Goal: Ask a question: Seek information or help from site administrators or community

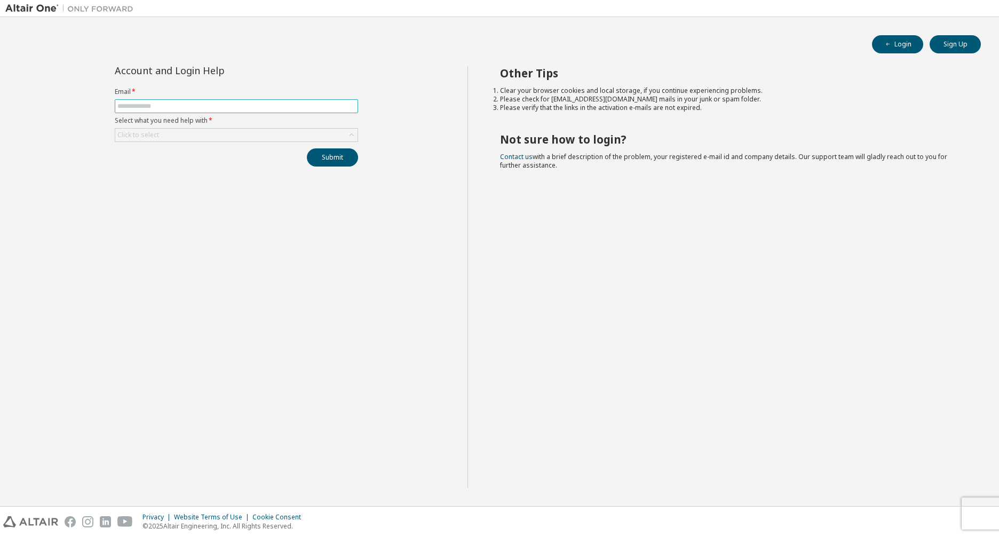
click at [237, 103] on input "text" at bounding box center [236, 106] width 238 height 9
type input "**********"
click at [217, 134] on div "Click to select" at bounding box center [236, 135] width 242 height 13
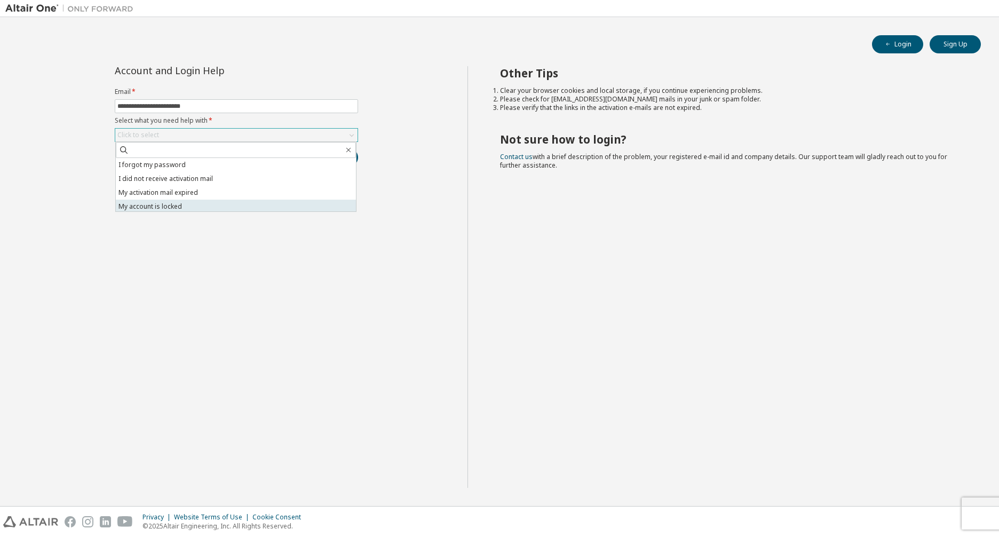
click at [197, 207] on li "My account is locked" at bounding box center [236, 207] width 240 height 14
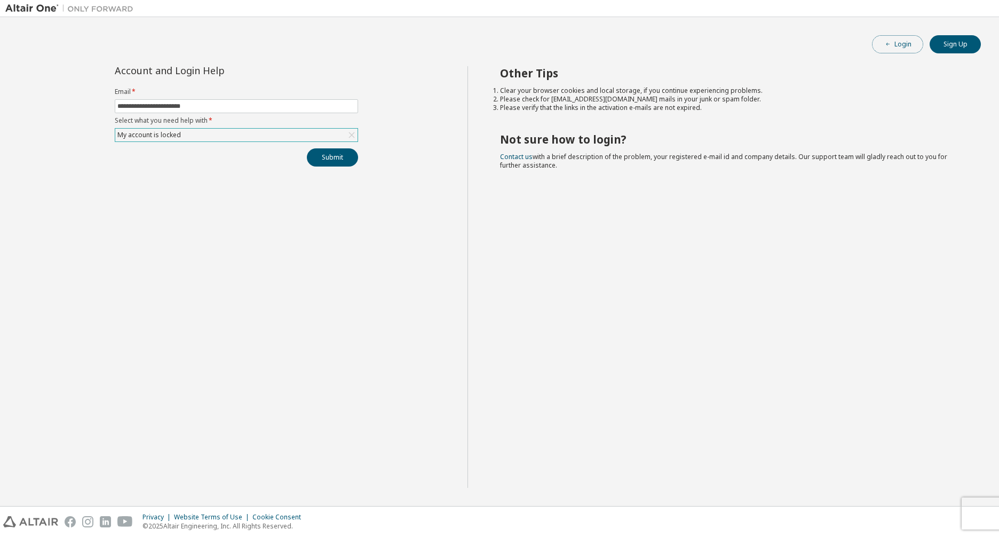
click at [893, 44] on span "button" at bounding box center [888, 44] width 9 height 9
click at [212, 107] on input "text" at bounding box center [236, 106] width 238 height 9
type input "**********"
click at [176, 137] on div "Click to select" at bounding box center [236, 135] width 242 height 13
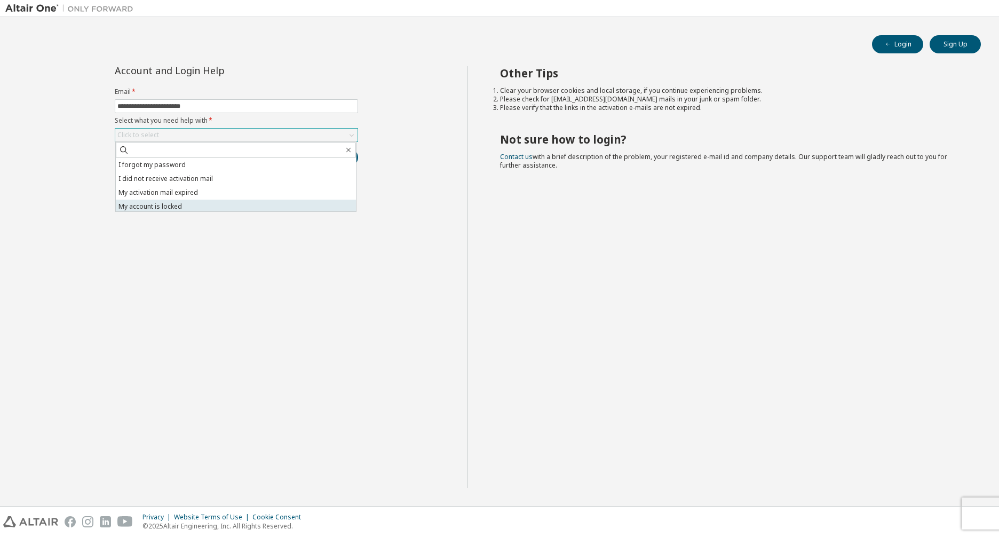
click at [151, 202] on li "My account is locked" at bounding box center [236, 207] width 240 height 14
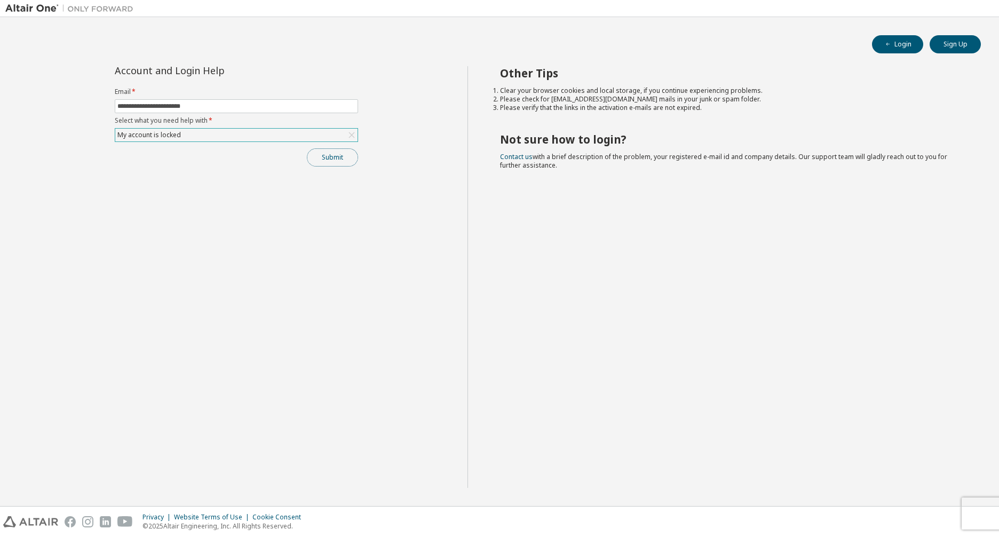
click at [332, 159] on button "Submit" at bounding box center [332, 157] width 51 height 18
click at [978, 506] on icon "button" at bounding box center [977, 508] width 6 height 6
